Goal: Information Seeking & Learning: Learn about a topic

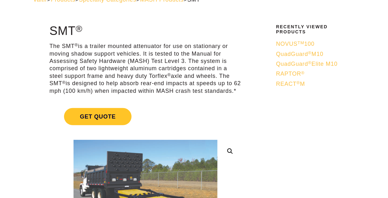
scroll to position [39, 0]
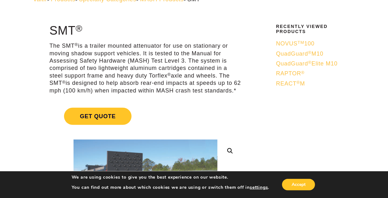
drag, startPoint x: 87, startPoint y: 97, endPoint x: 48, endPoint y: 33, distance: 75.0
copy div "SMT ® The SMT ® is a trailer mounted attenuator for use on stationary or moving…"
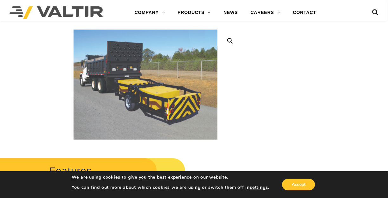
scroll to position [149, 0]
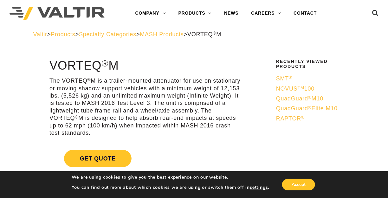
scroll to position [5, 0]
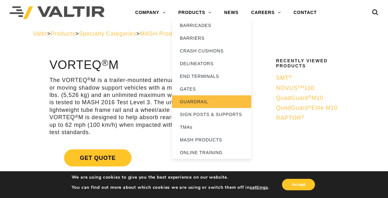
click at [188, 100] on link "GUARDRAIL" at bounding box center [211, 101] width 79 height 13
